Goal: Information Seeking & Learning: Compare options

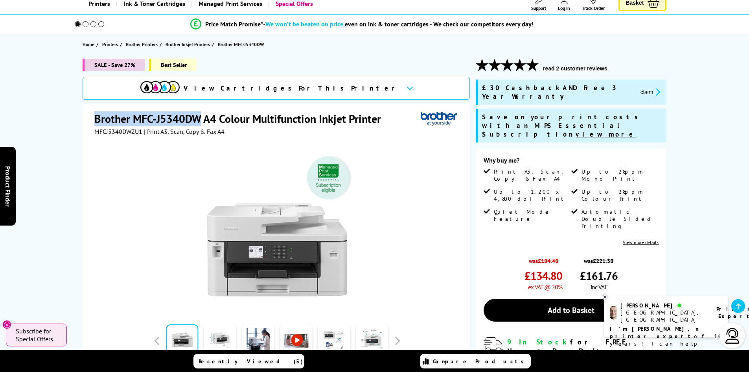
scroll to position [48, 0]
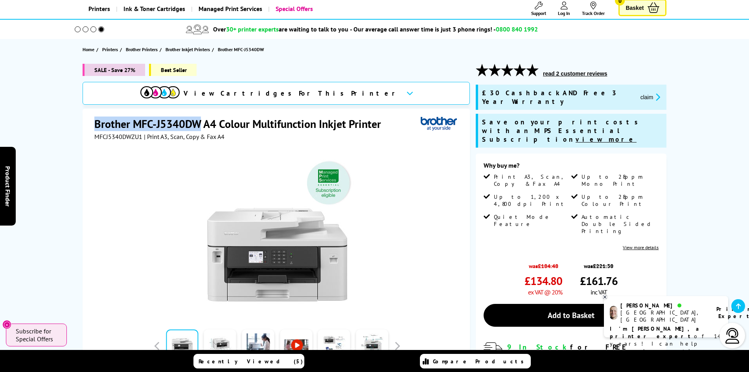
click at [638, 92] on button "claim" at bounding box center [650, 96] width 25 height 9
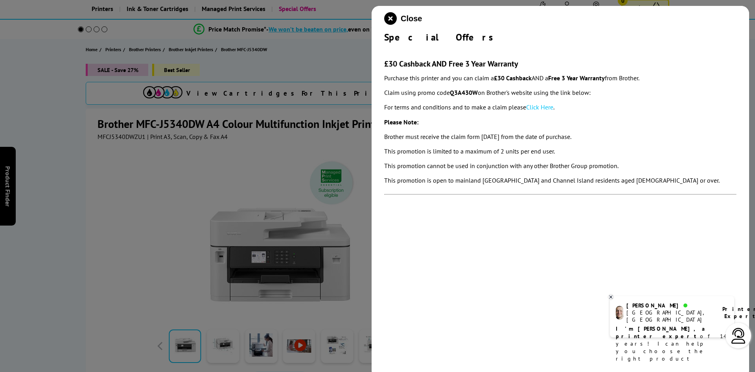
click at [257, 150] on div at bounding box center [377, 186] width 755 height 372
click at [388, 17] on icon "close modal" at bounding box center [390, 18] width 13 height 13
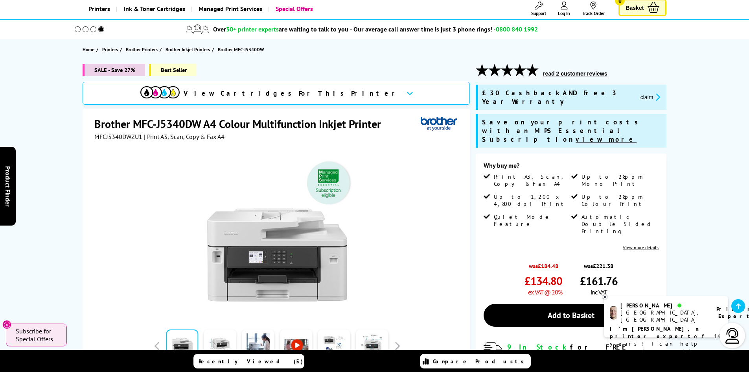
click at [638, 92] on button "claim" at bounding box center [650, 96] width 25 height 9
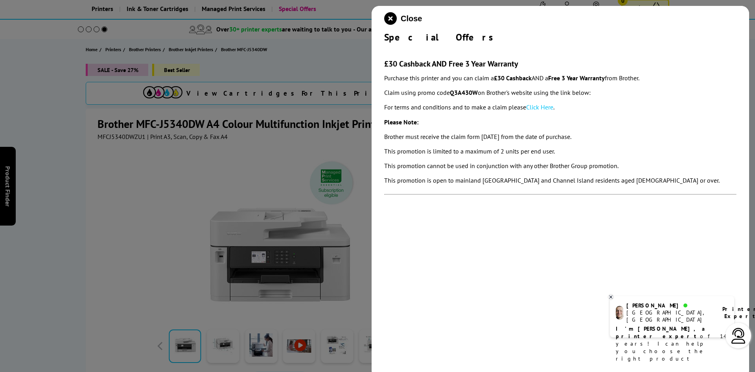
click at [539, 106] on link "Click Here" at bounding box center [539, 107] width 27 height 8
click at [390, 20] on icon "close modal" at bounding box center [390, 18] width 13 height 13
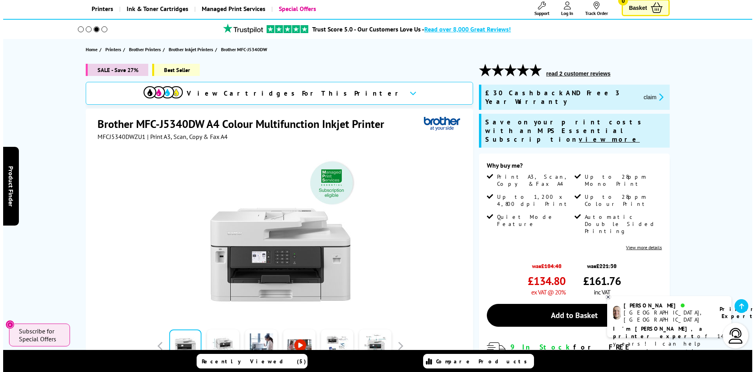
scroll to position [0, 0]
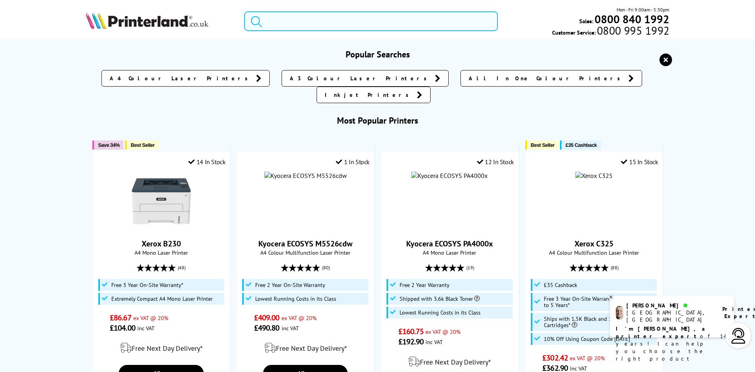
click at [344, 17] on input "search" at bounding box center [371, 21] width 254 height 20
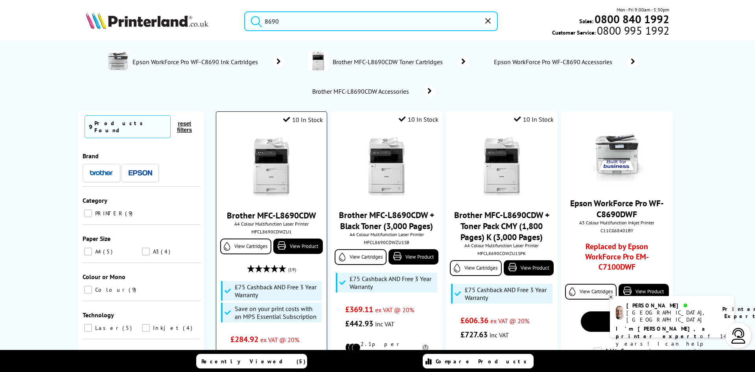
type input "8690"
click at [269, 180] on img at bounding box center [271, 166] width 59 height 59
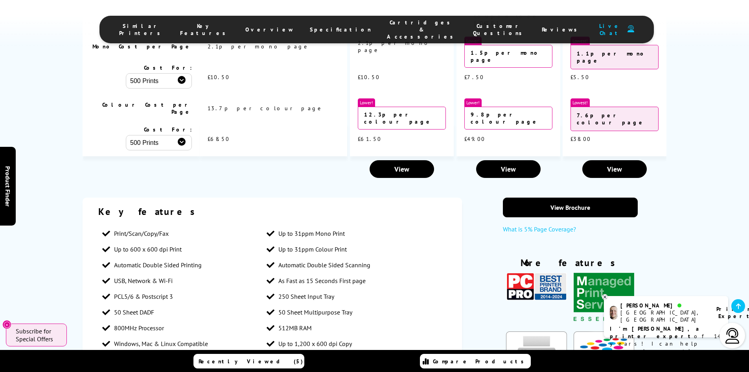
scroll to position [1346, 0]
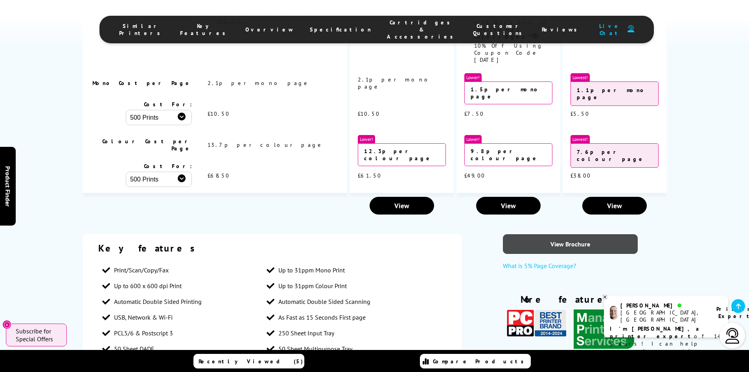
click at [572, 234] on link "View Brochure" at bounding box center [570, 244] width 135 height 20
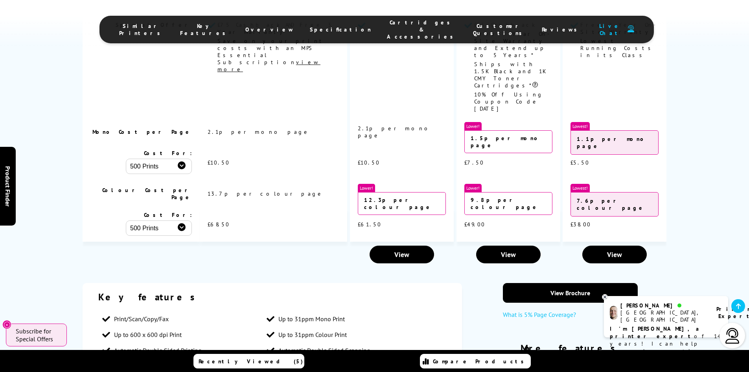
scroll to position [1303, 0]
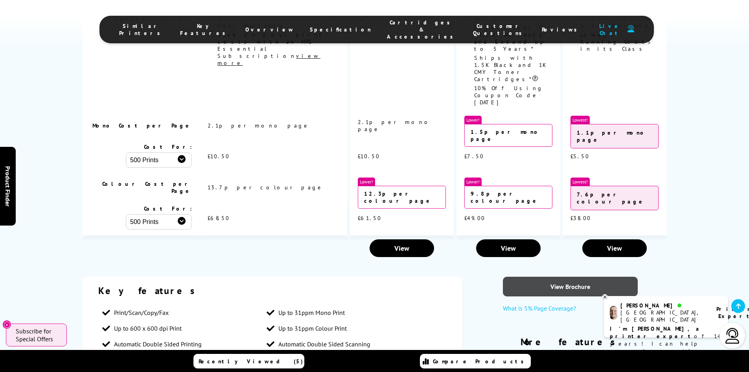
click at [555, 276] on link "View Brochure" at bounding box center [570, 286] width 135 height 20
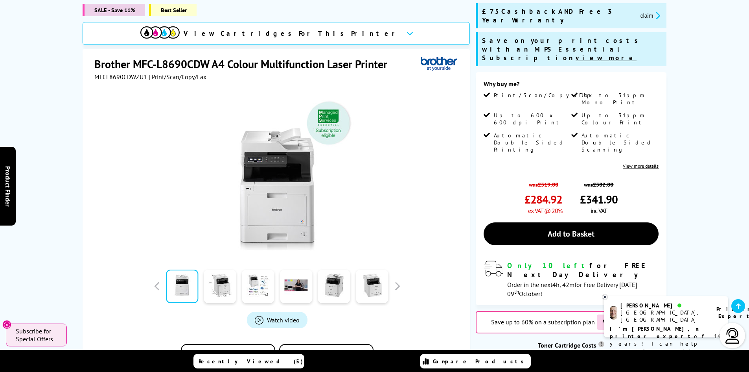
scroll to position [0, 0]
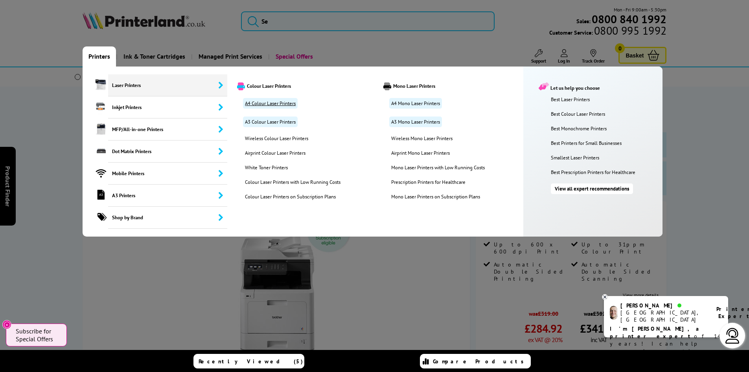
click at [284, 103] on link "A4 Colour Laser Printers" at bounding box center [270, 103] width 55 height 11
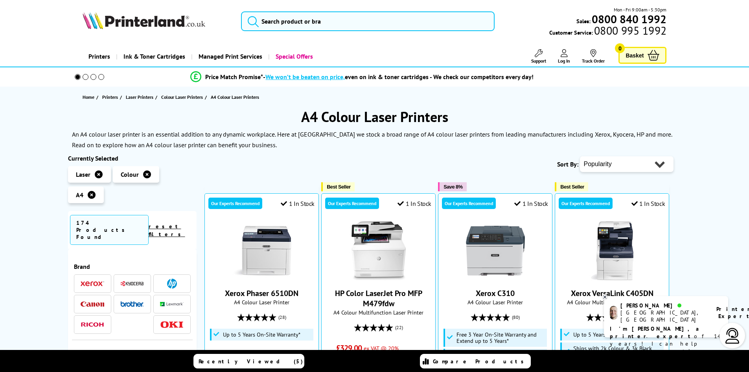
click at [170, 278] on img at bounding box center [172, 283] width 10 height 10
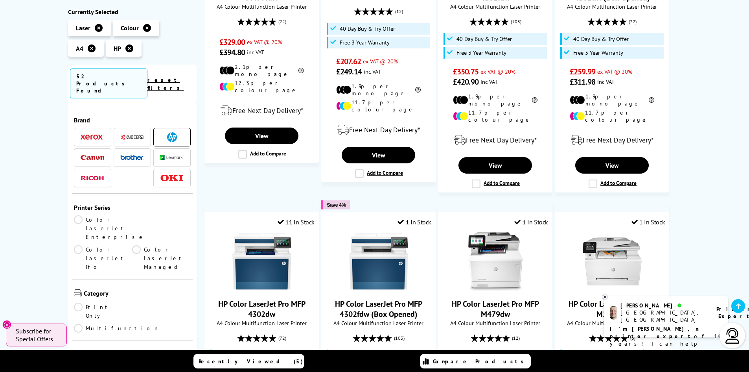
scroll to position [153, 0]
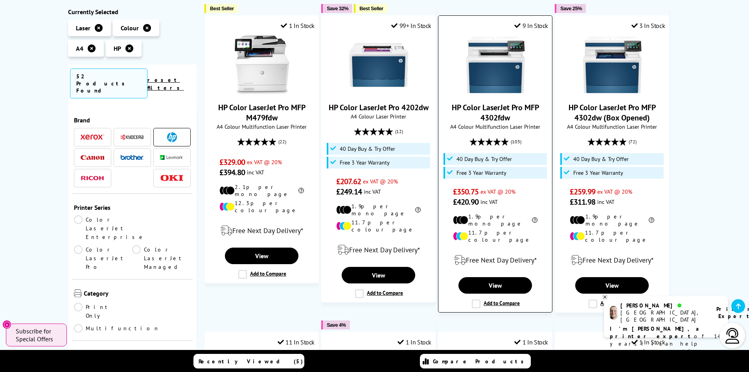
click at [495, 80] on img at bounding box center [495, 64] width 59 height 59
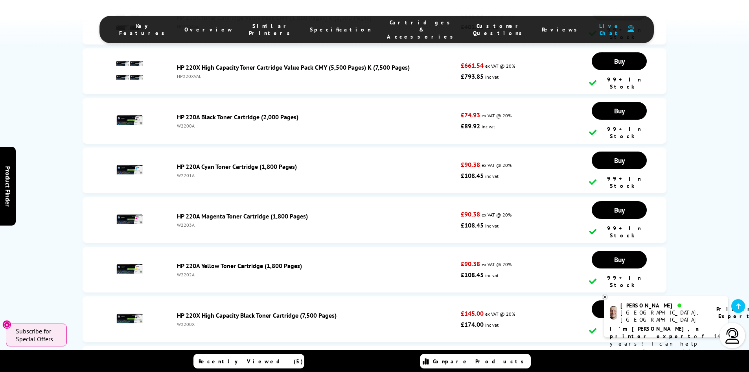
scroll to position [2895, 0]
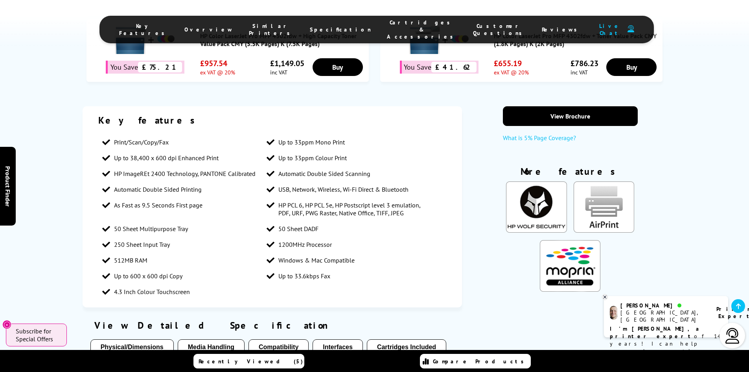
drag, startPoint x: 750, startPoint y: 13, endPoint x: 718, endPoint y: 61, distance: 58.0
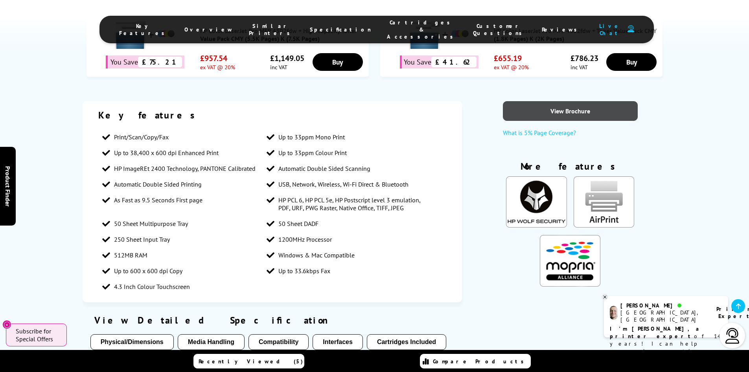
click at [575, 105] on link "View Brochure" at bounding box center [570, 111] width 135 height 20
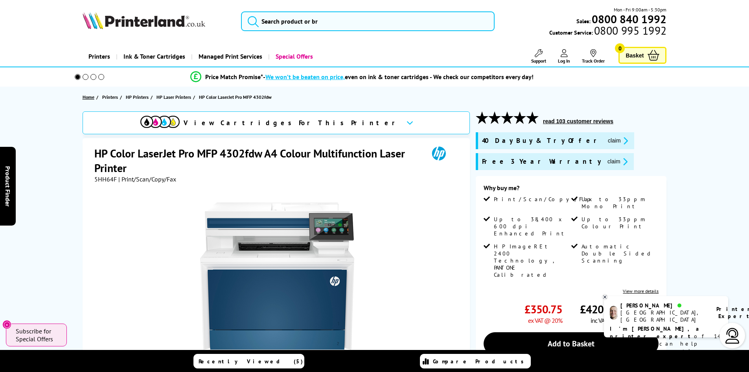
click at [90, 97] on span "Home" at bounding box center [89, 97] width 12 height 8
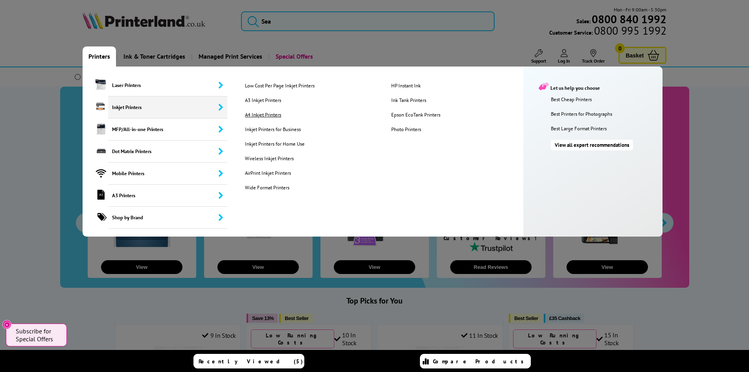
click at [261, 111] on link "A4 Inkjet Printers" at bounding box center [311, 114] width 145 height 7
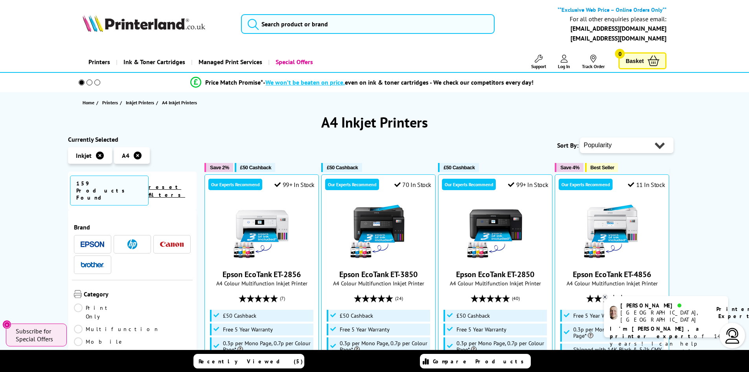
click at [137, 324] on link "Multifunction" at bounding box center [117, 328] width 86 height 9
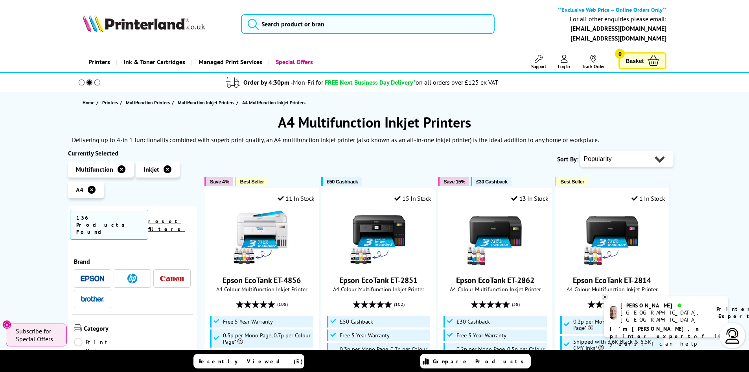
click at [139, 273] on span at bounding box center [132, 278] width 24 height 10
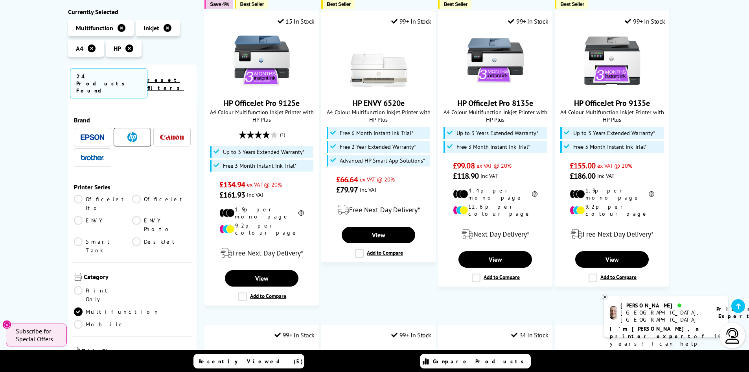
scroll to position [161, 0]
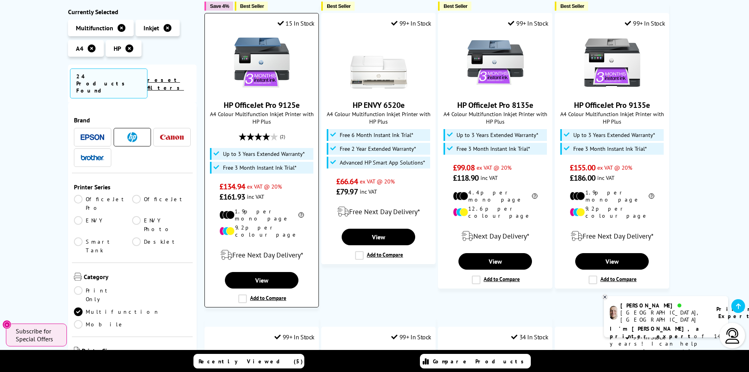
click at [266, 55] on img at bounding box center [261, 62] width 59 height 59
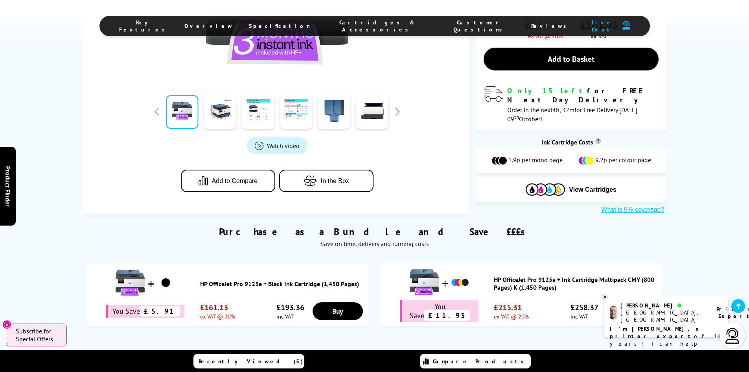
scroll to position [478, 0]
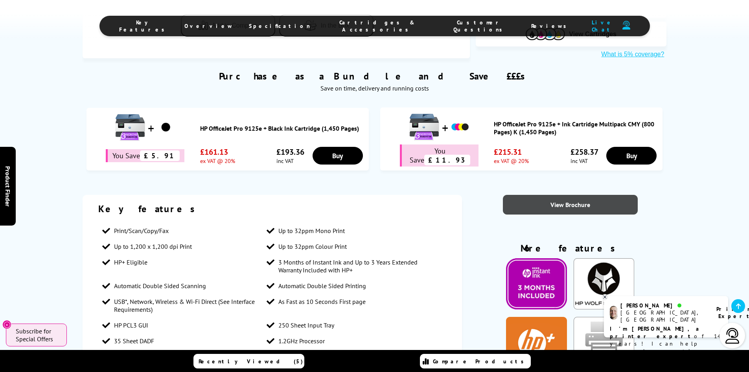
click at [571, 195] on link "View Brochure" at bounding box center [570, 205] width 135 height 20
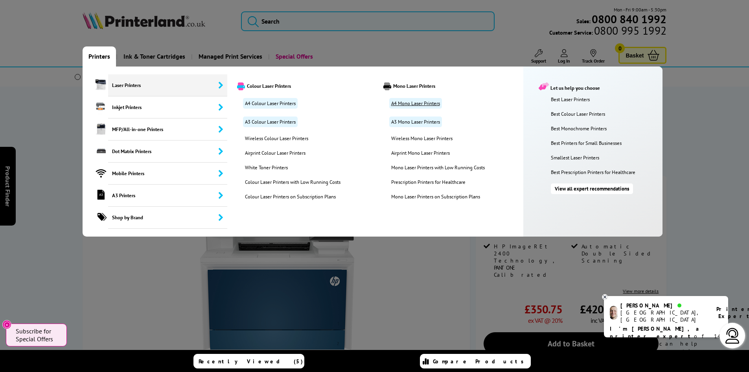
click at [409, 102] on link "A4 Mono Laser Printers" at bounding box center [415, 103] width 53 height 11
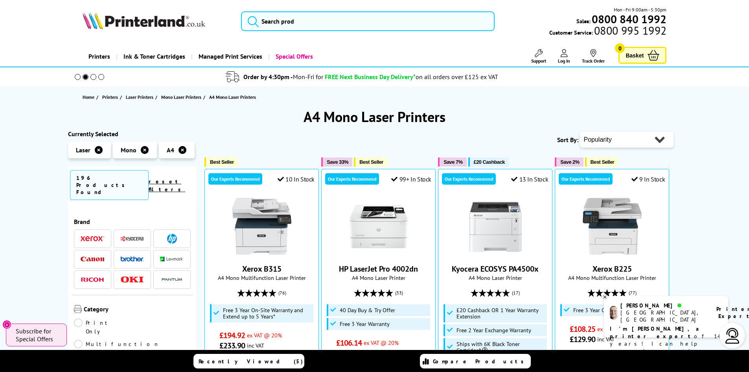
click at [135, 339] on link "Multifunction" at bounding box center [117, 343] width 86 height 9
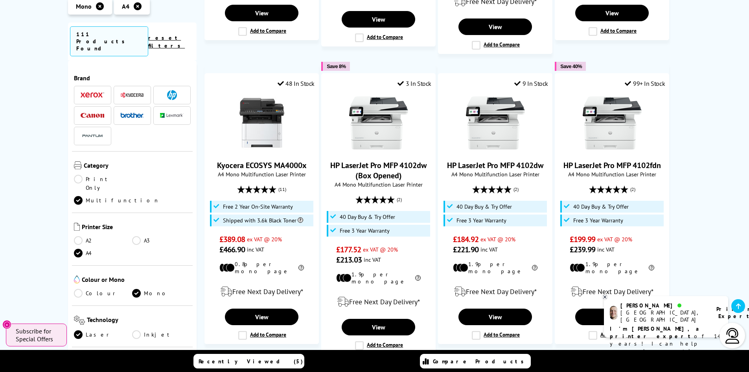
scroll to position [688, 0]
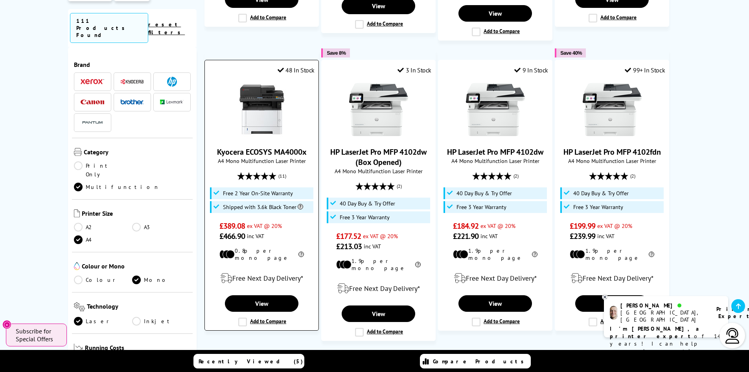
click at [257, 116] on img at bounding box center [261, 109] width 59 height 59
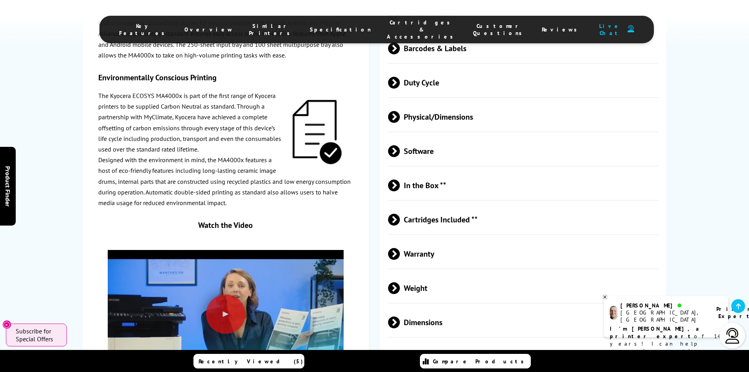
scroll to position [1507, 0]
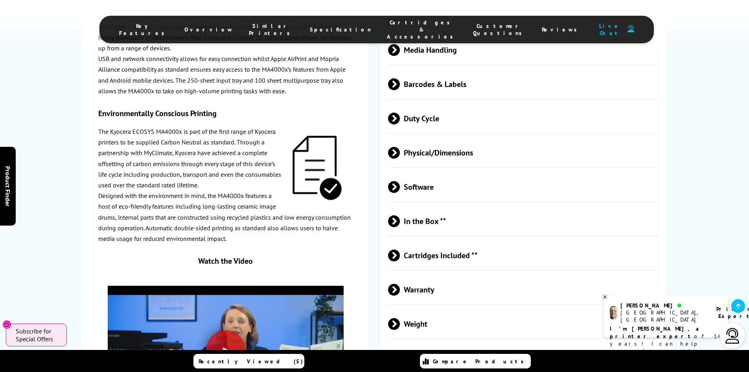
drag, startPoint x: 752, startPoint y: 18, endPoint x: 734, endPoint y: 155, distance: 138.1
click at [400, 112] on span at bounding box center [400, 118] width 0 height 12
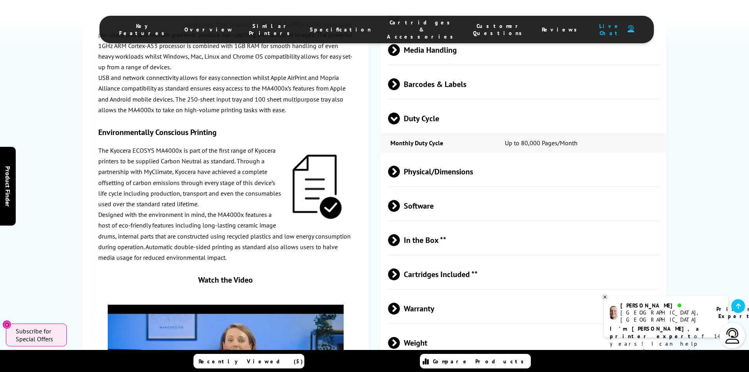
click at [391, 124] on span at bounding box center [394, 124] width 12 height 0
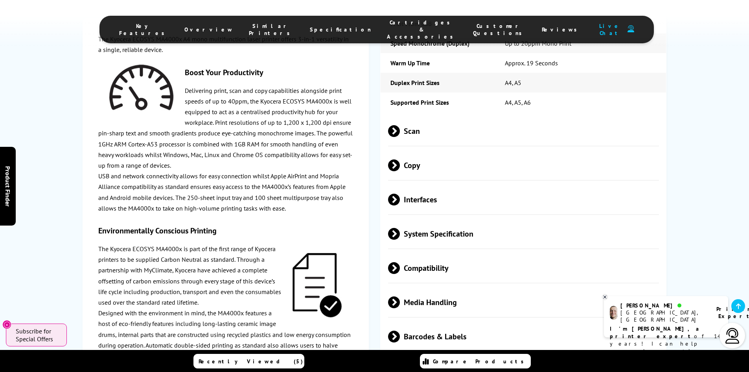
scroll to position [1214, 0]
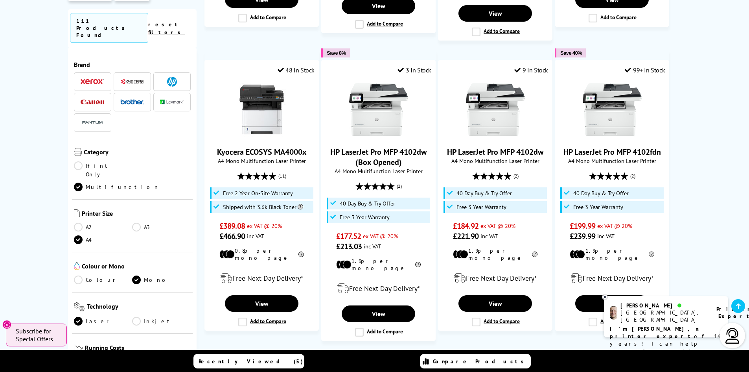
click at [138, 79] on img at bounding box center [132, 82] width 24 height 6
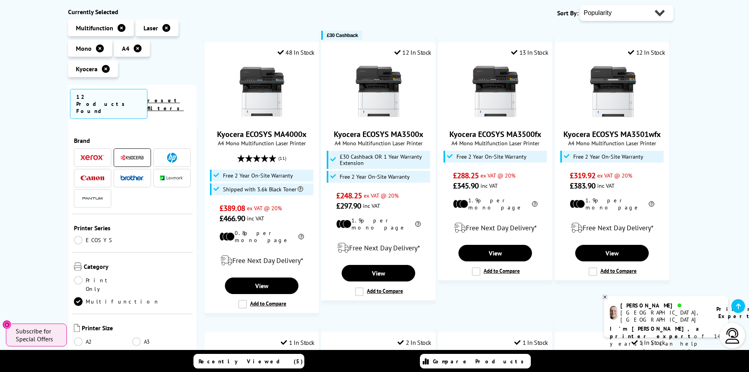
scroll to position [122, 0]
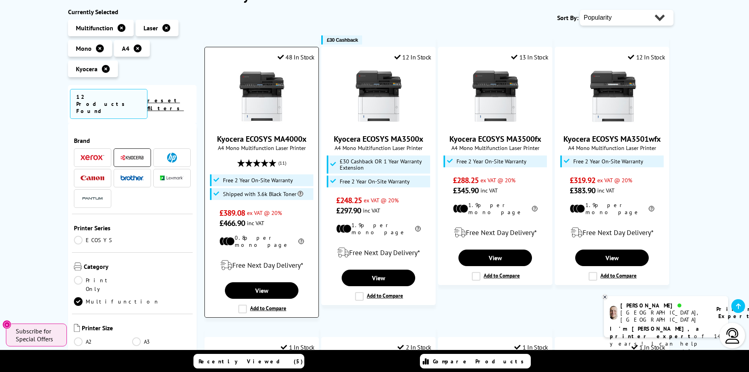
click at [257, 106] on img at bounding box center [261, 96] width 59 height 59
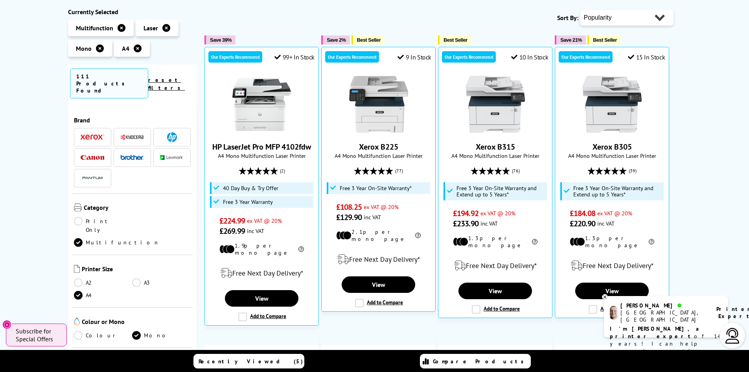
click at [128, 134] on img at bounding box center [132, 137] width 24 height 6
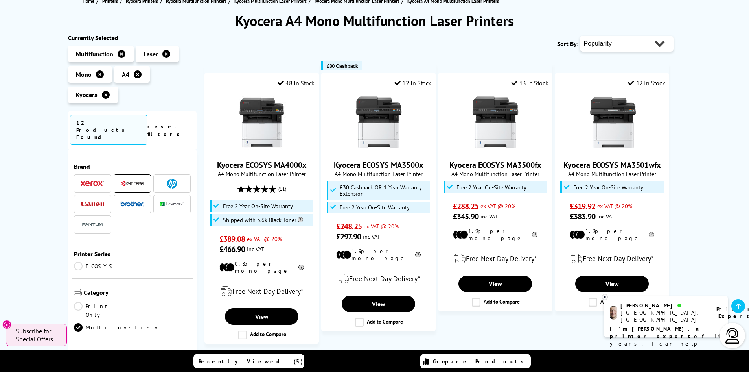
scroll to position [94, 0]
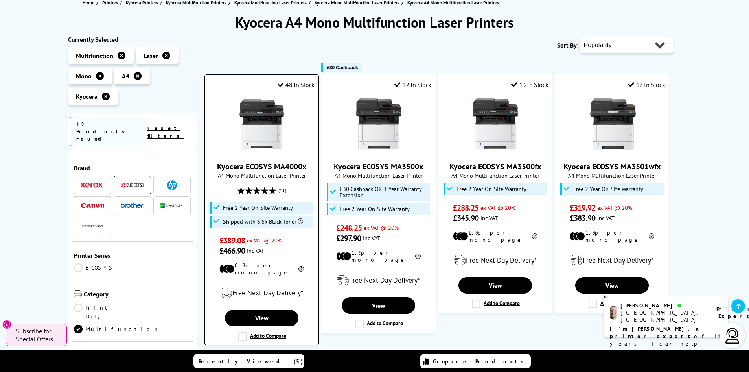
click at [261, 125] on img at bounding box center [261, 123] width 59 height 59
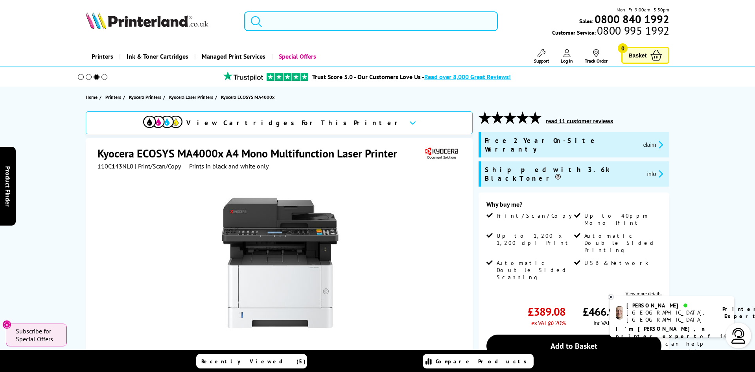
click at [366, 23] on input "search" at bounding box center [371, 21] width 254 height 20
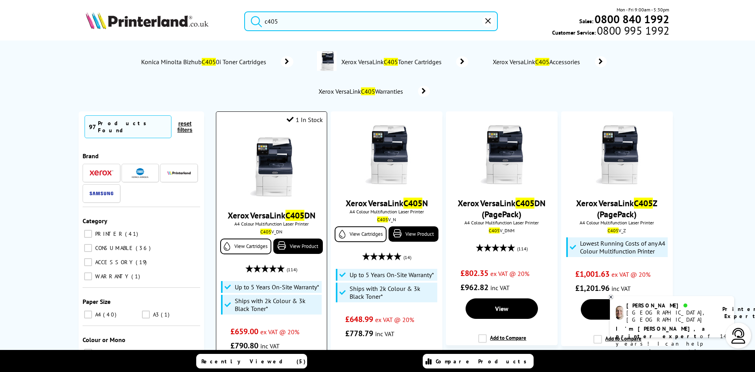
type input "c405"
click at [276, 168] on img at bounding box center [271, 166] width 59 height 59
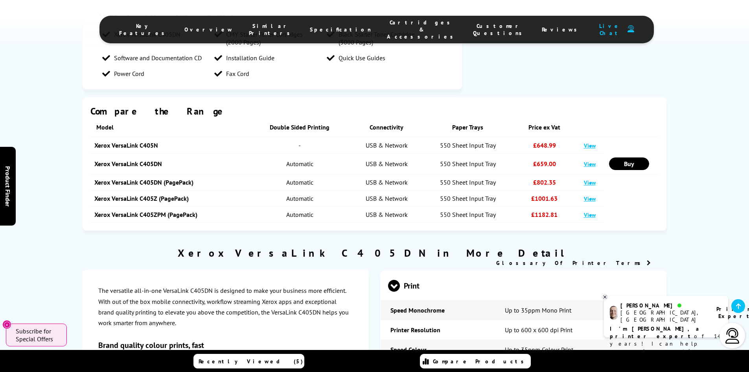
scroll to position [986, 0]
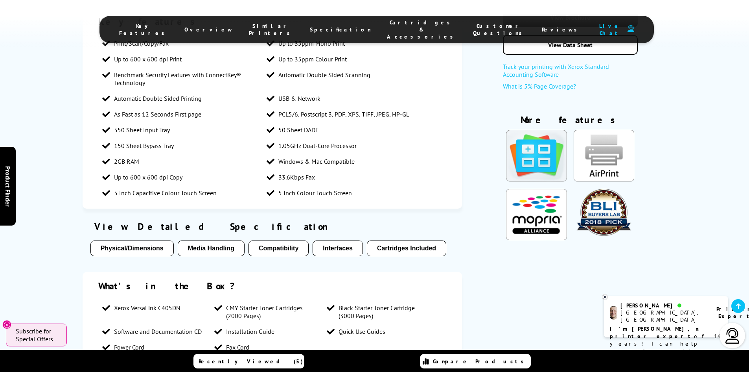
scroll to position [624, 0]
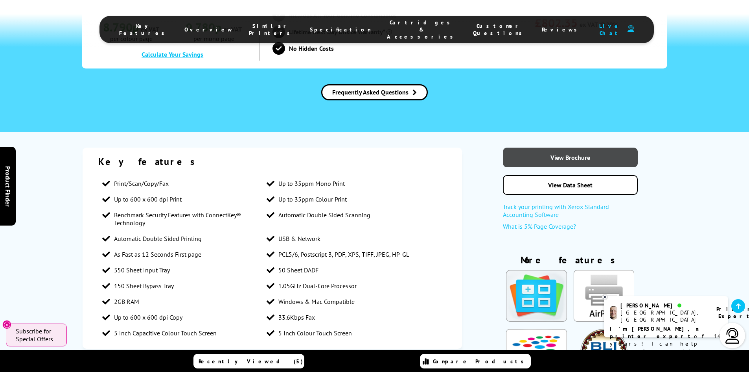
click at [556, 147] on link "View Brochure" at bounding box center [570, 157] width 135 height 20
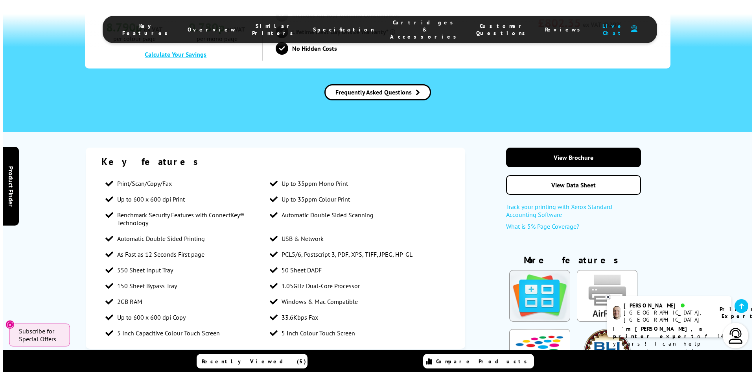
scroll to position [0, 0]
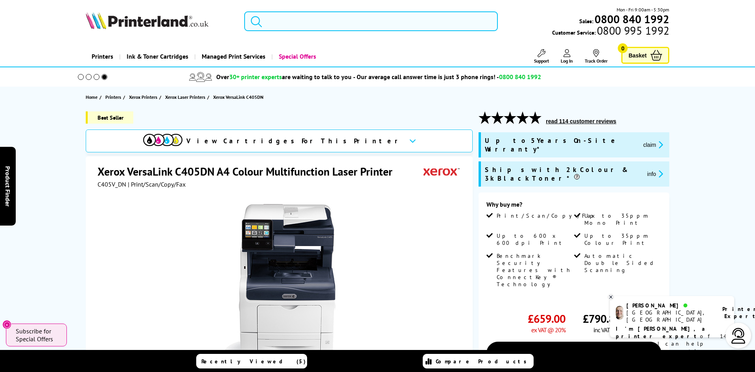
click at [367, 28] on input "search" at bounding box center [371, 21] width 254 height 20
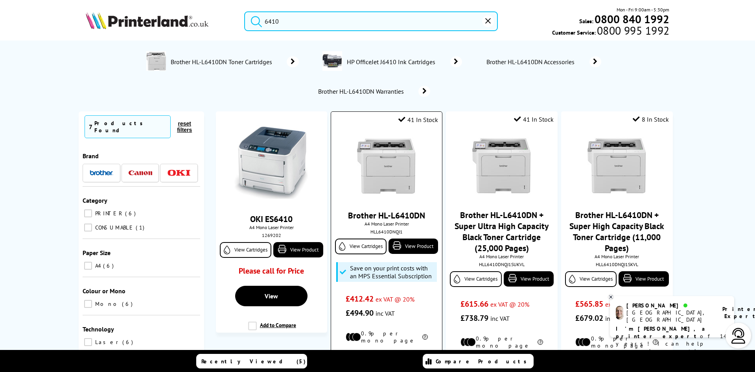
type input "6410"
click at [393, 159] on img at bounding box center [386, 166] width 59 height 59
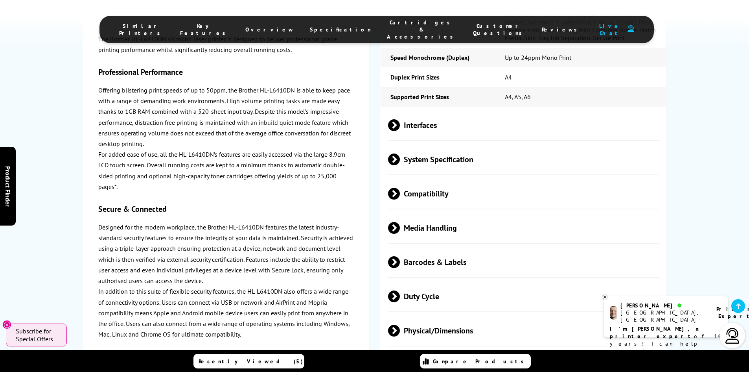
scroll to position [2038, 0]
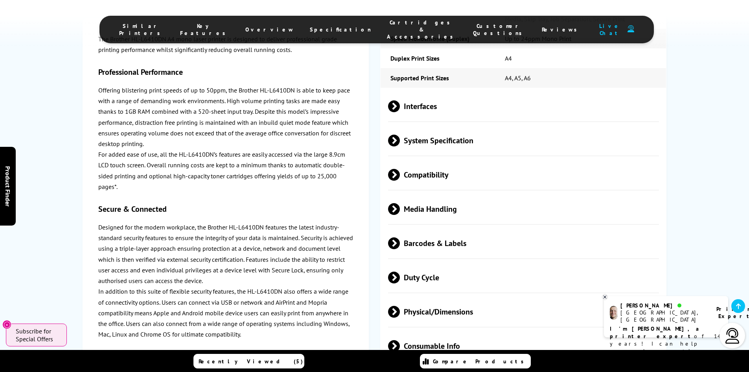
click at [738, 203] on html "Call us Free on 0800 840 1992 Mon-Fri 9:00 - 17:30 Mon - Fri 9:00am - 5:30pm Sa…" at bounding box center [374, 190] width 749 height 4456
click at [400, 271] on span at bounding box center [400, 277] width 0 height 12
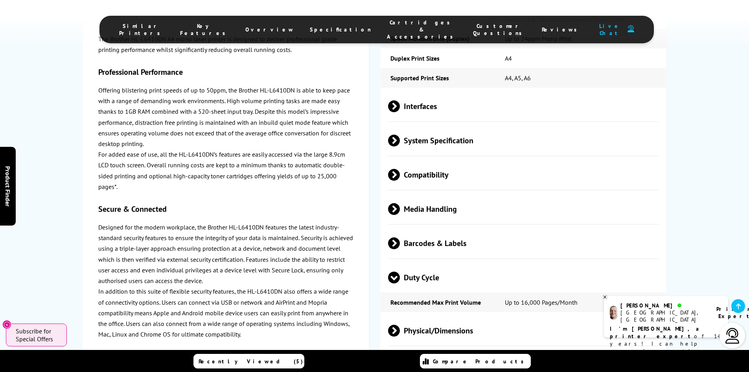
click at [397, 283] on span at bounding box center [394, 283] width 12 height 0
